Goal: Information Seeking & Learning: Learn about a topic

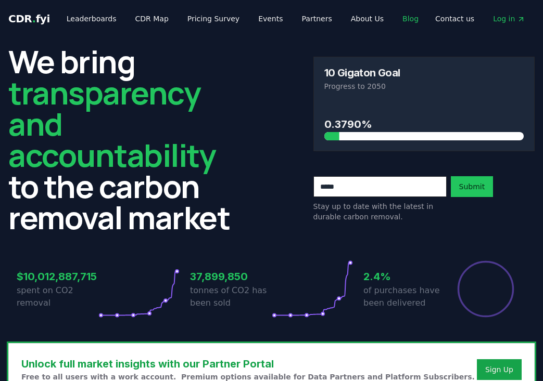
click at [389, 19] on link "Blog" at bounding box center [410, 18] width 33 height 19
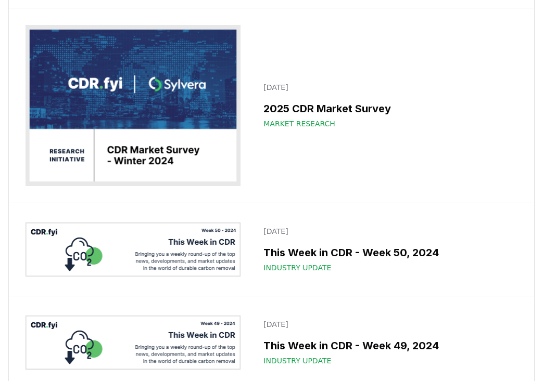
scroll to position [8794, 0]
